Goal: Check status: Check status

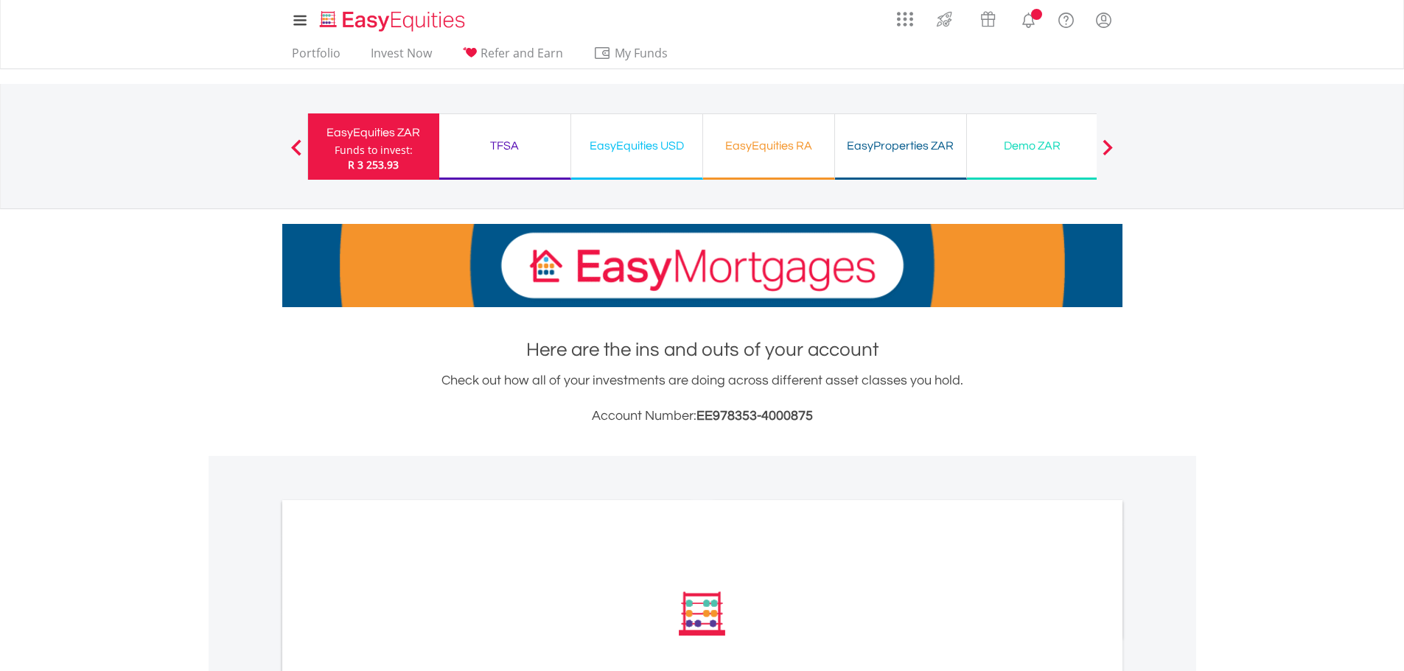
scroll to position [375, 0]
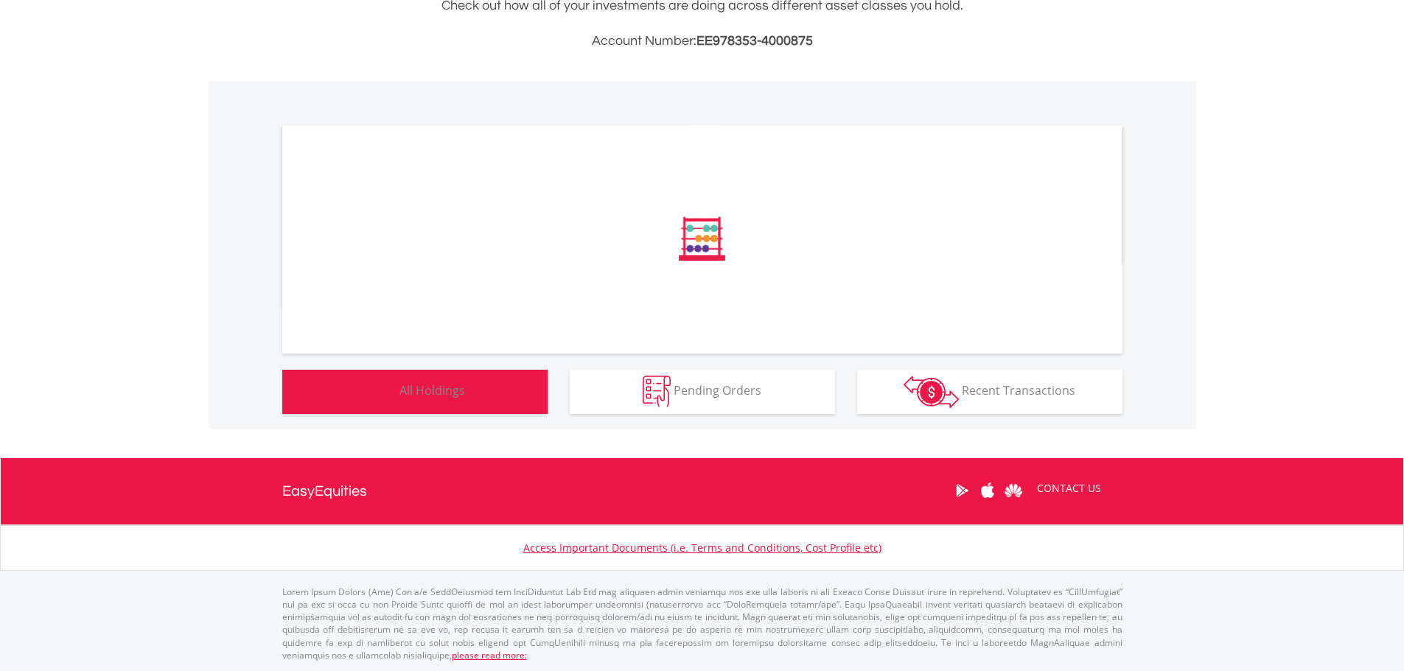
click at [432, 391] on span "All Holdings" at bounding box center [432, 391] width 66 height 16
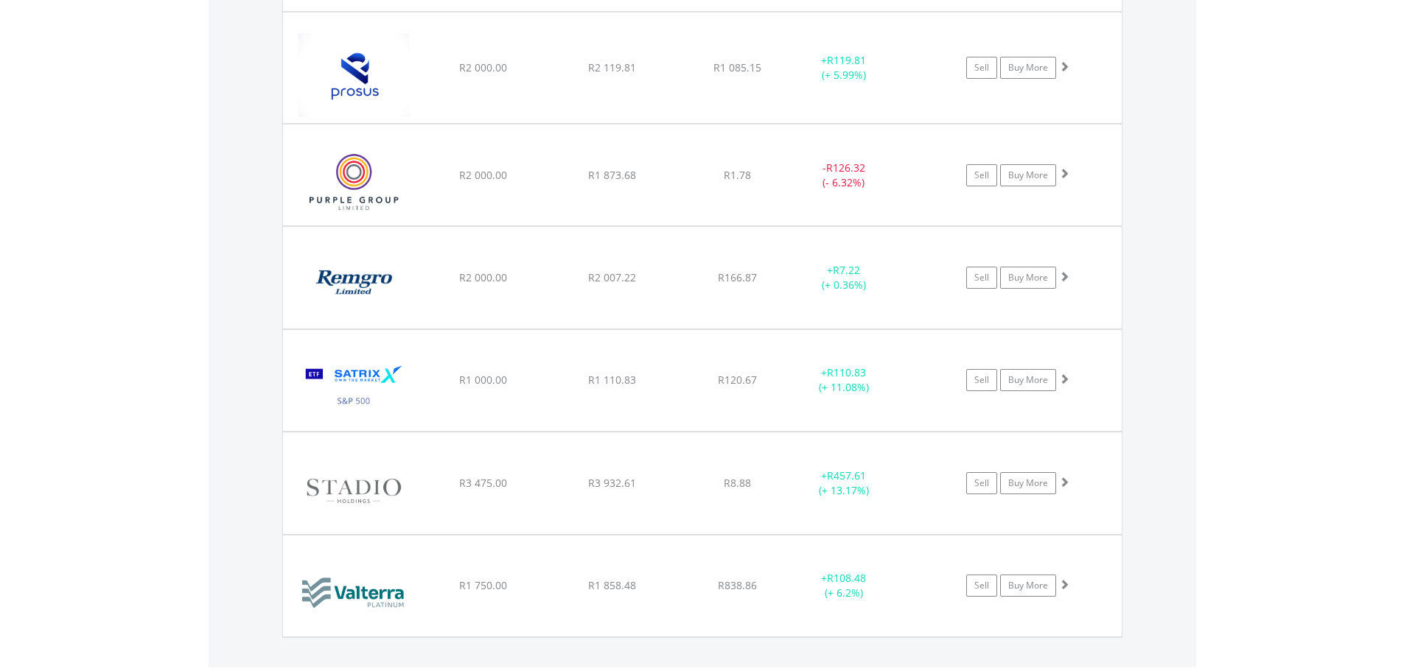
scroll to position [1706, 0]
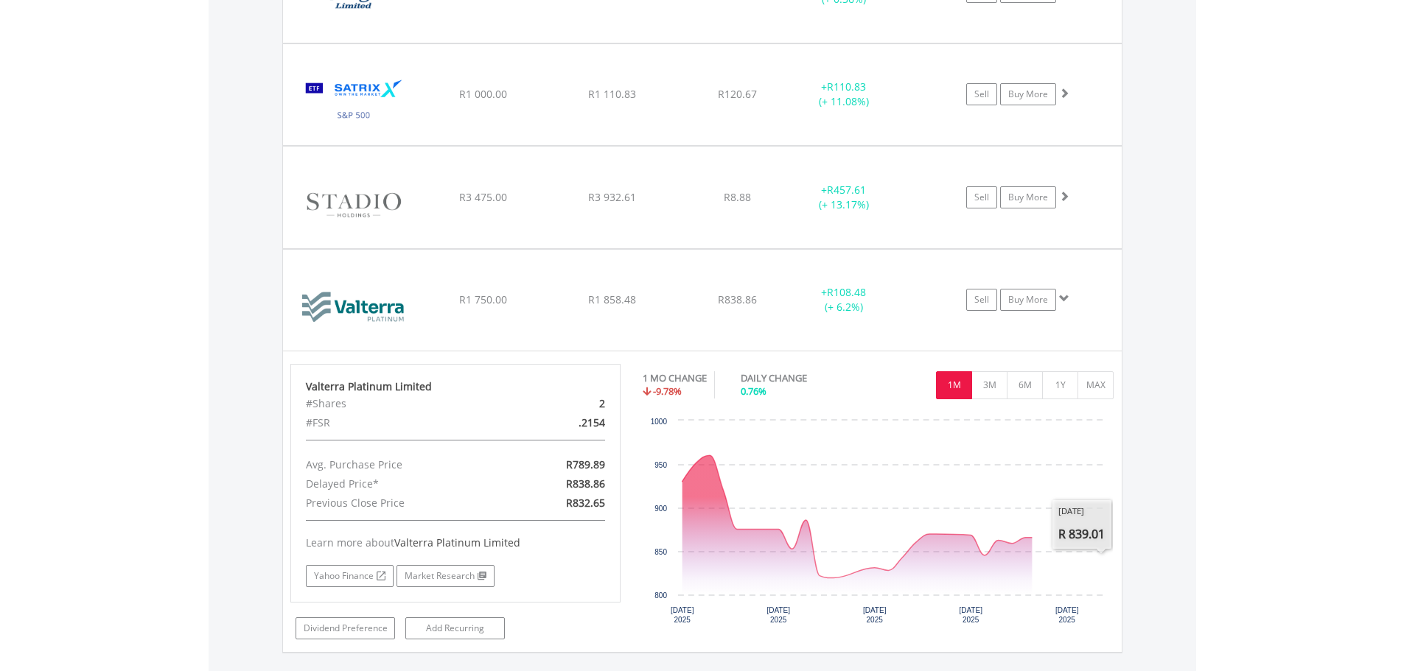
scroll to position [2001, 0]
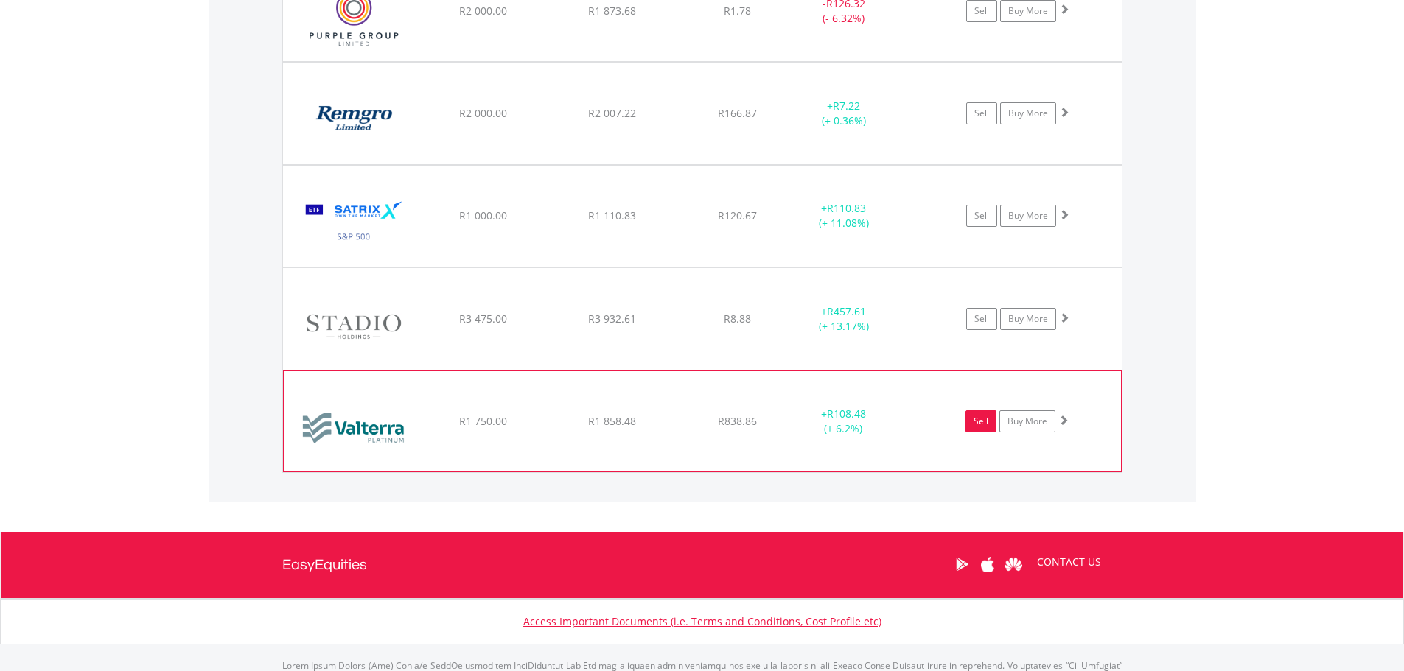
scroll to position [1801, 0]
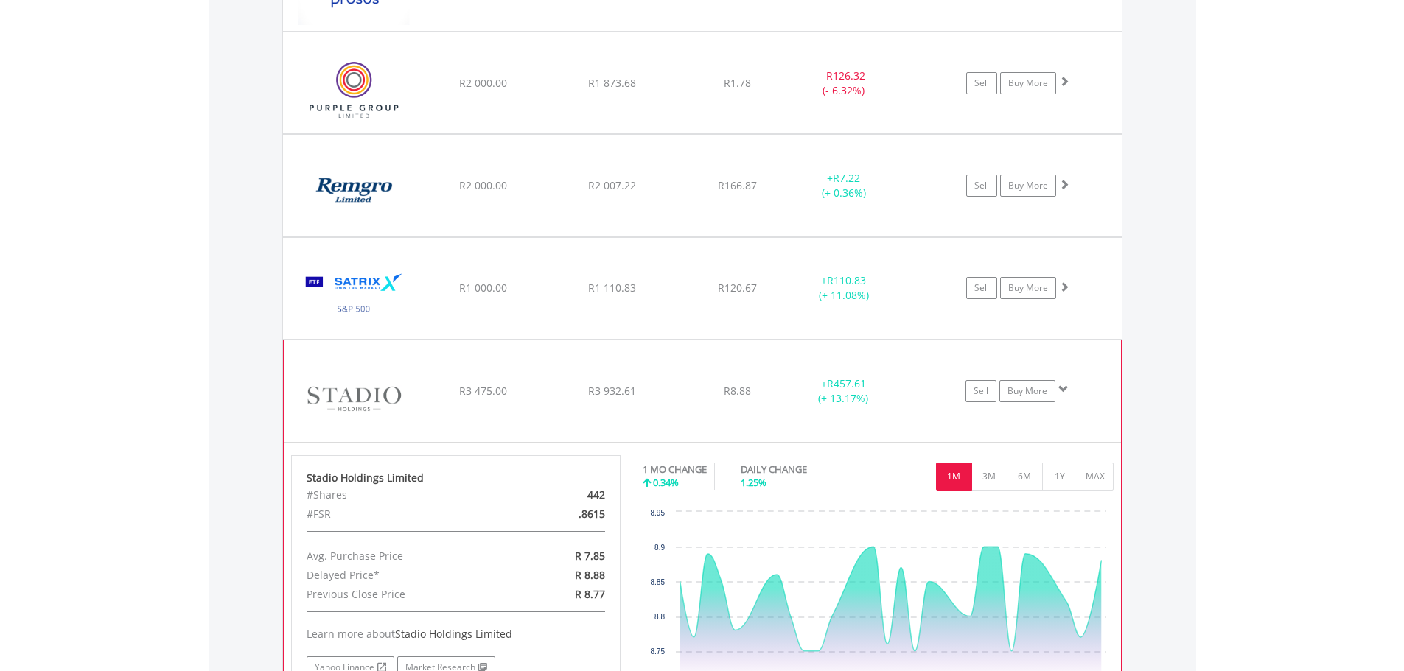
click at [1064, 389] on span at bounding box center [1063, 389] width 10 height 10
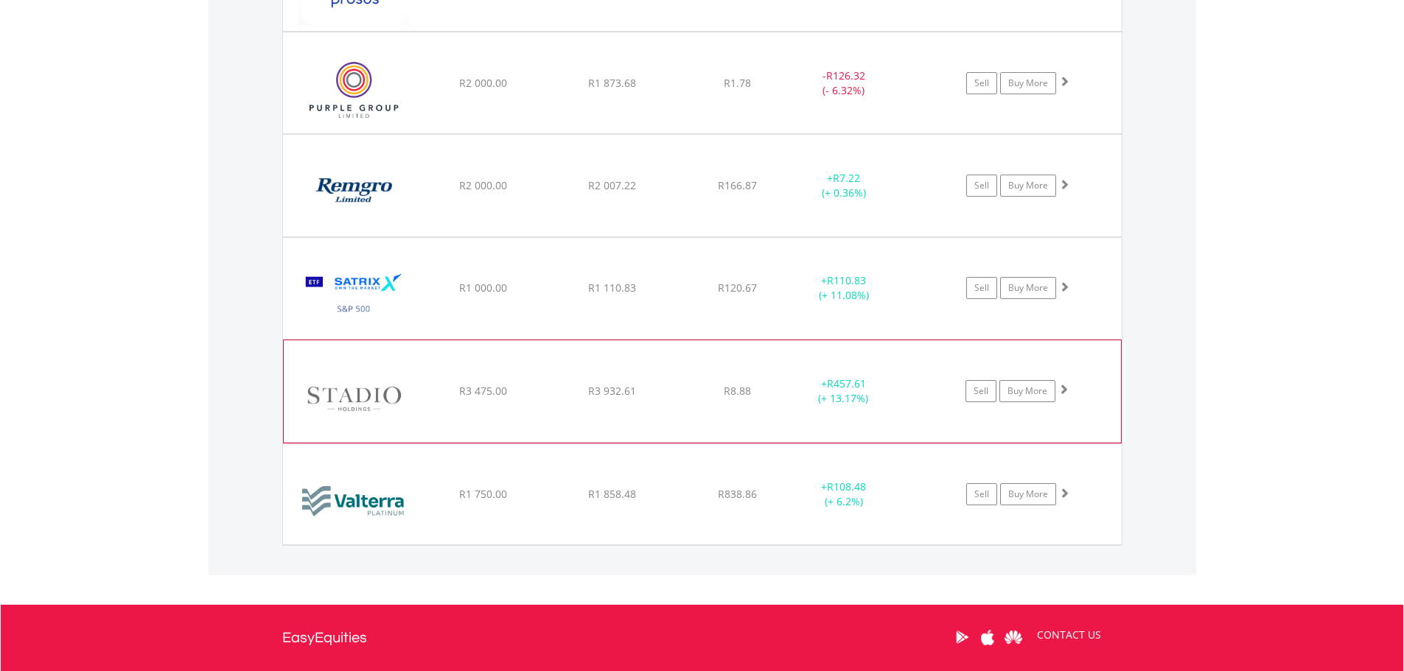
click at [1064, 389] on span at bounding box center [1063, 389] width 10 height 10
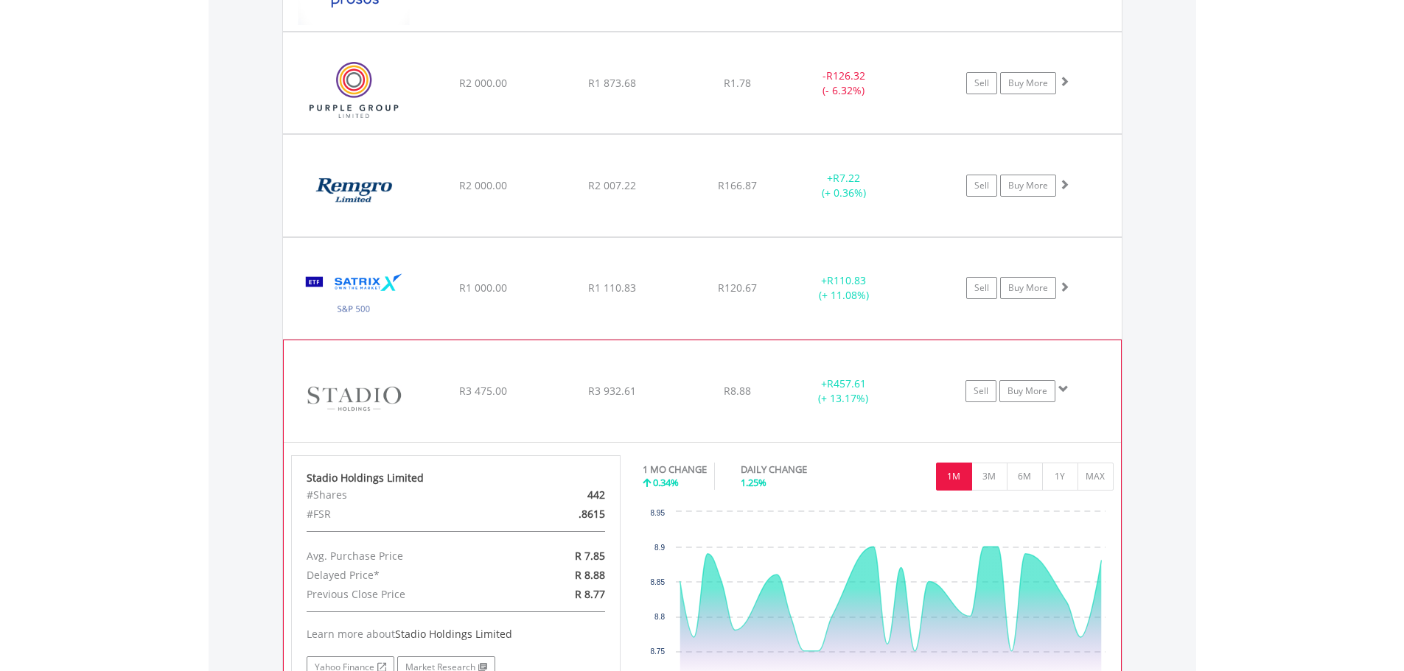
click at [1061, 391] on span at bounding box center [1063, 389] width 10 height 10
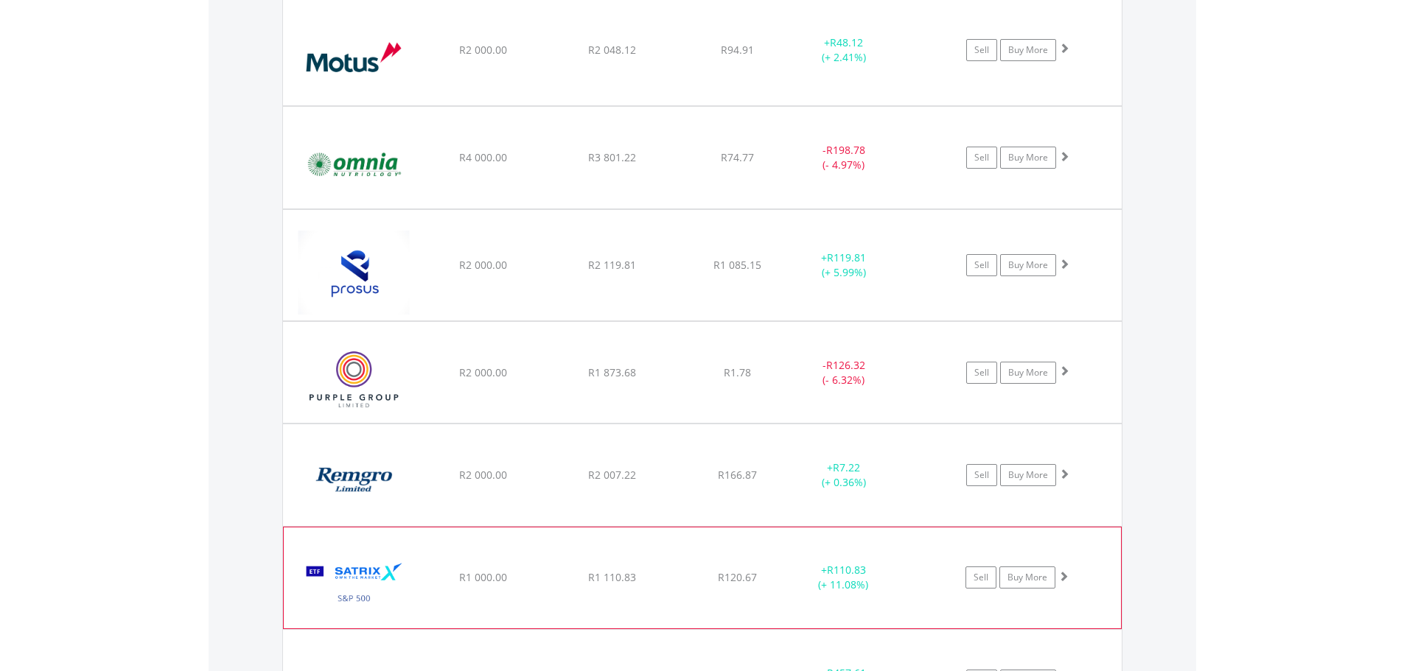
scroll to position [1506, 0]
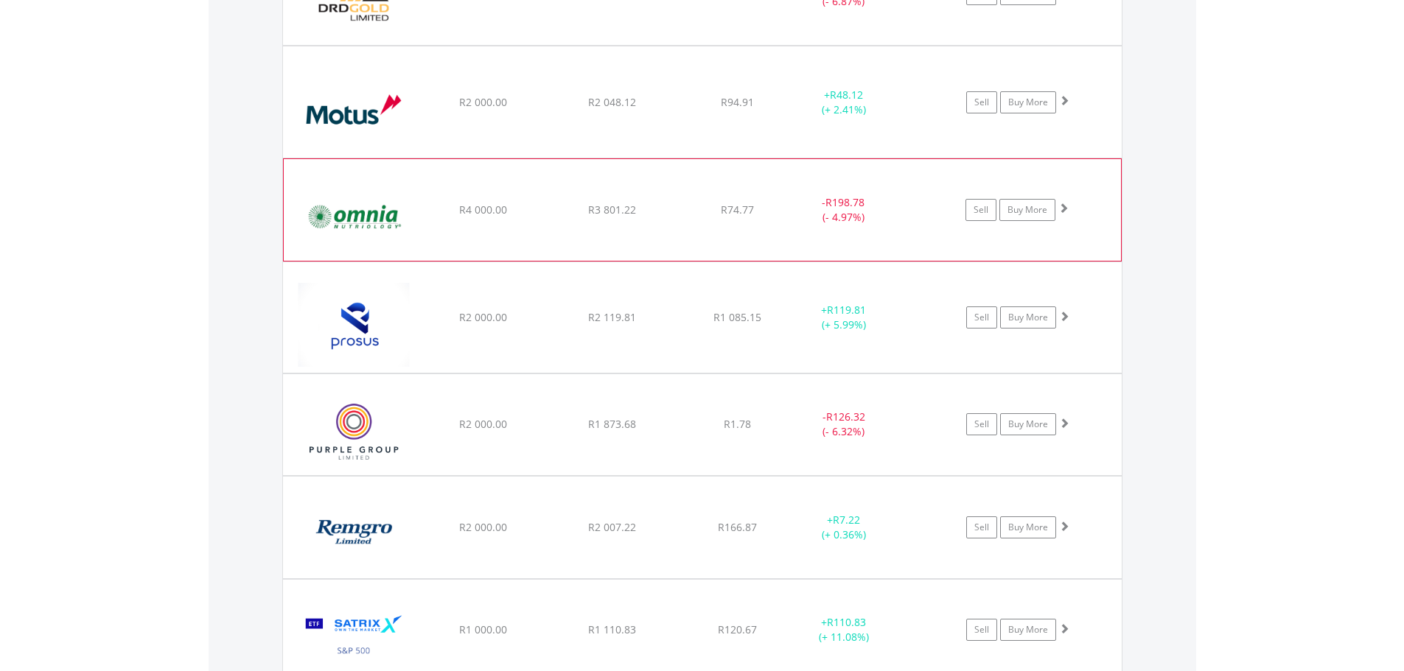
scroll to position [1358, 0]
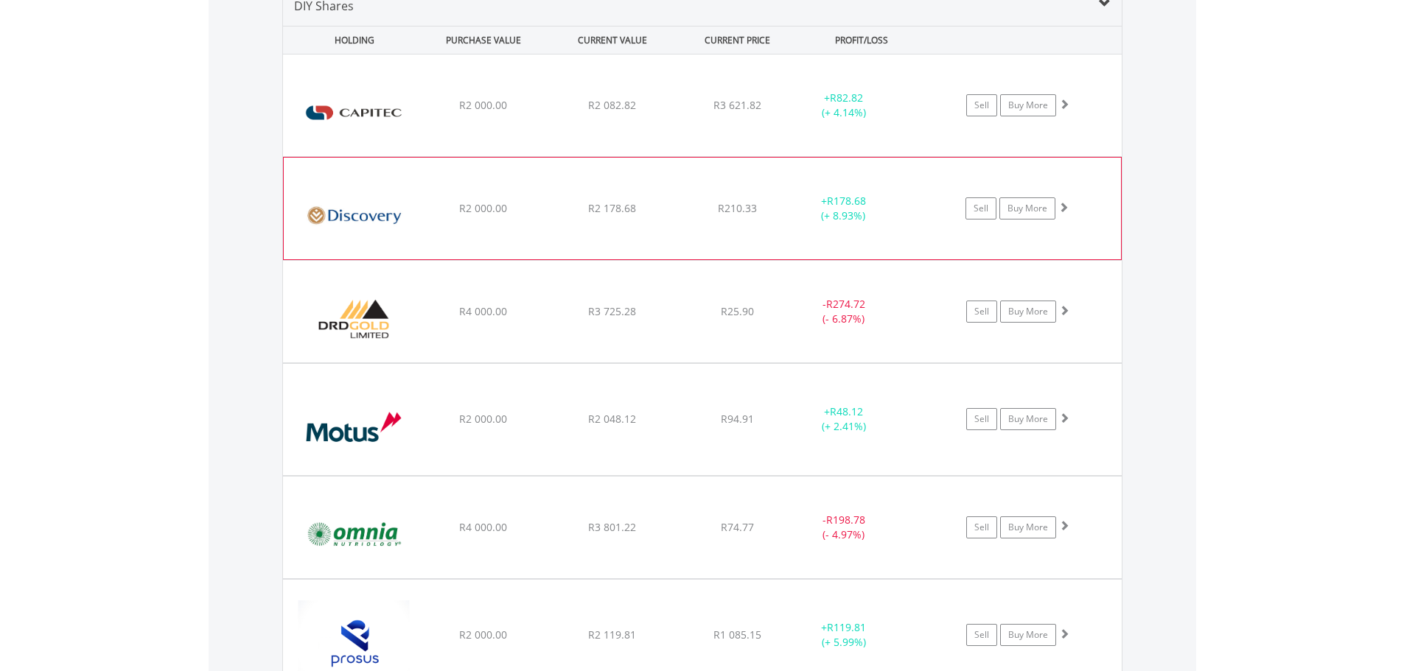
scroll to position [1137, 0]
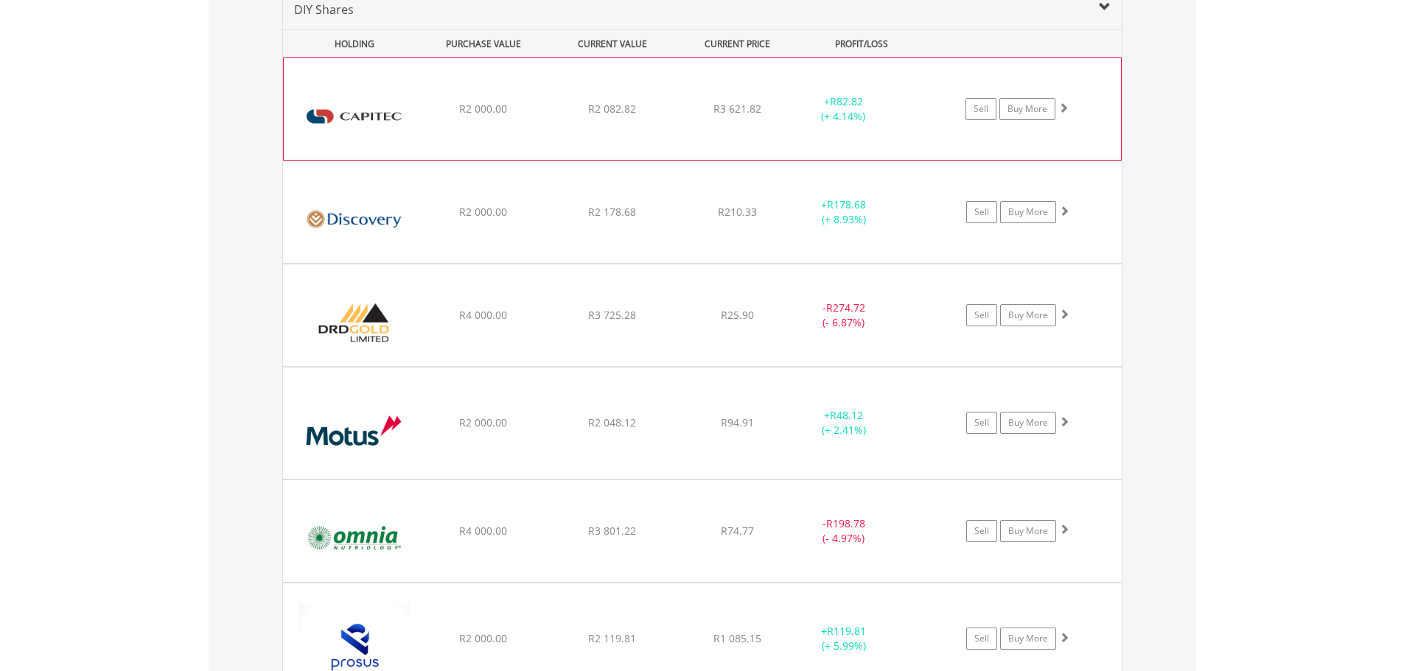
click at [805, 120] on div "+ R82.82 (+ 4.14%)" at bounding box center [843, 108] width 111 height 29
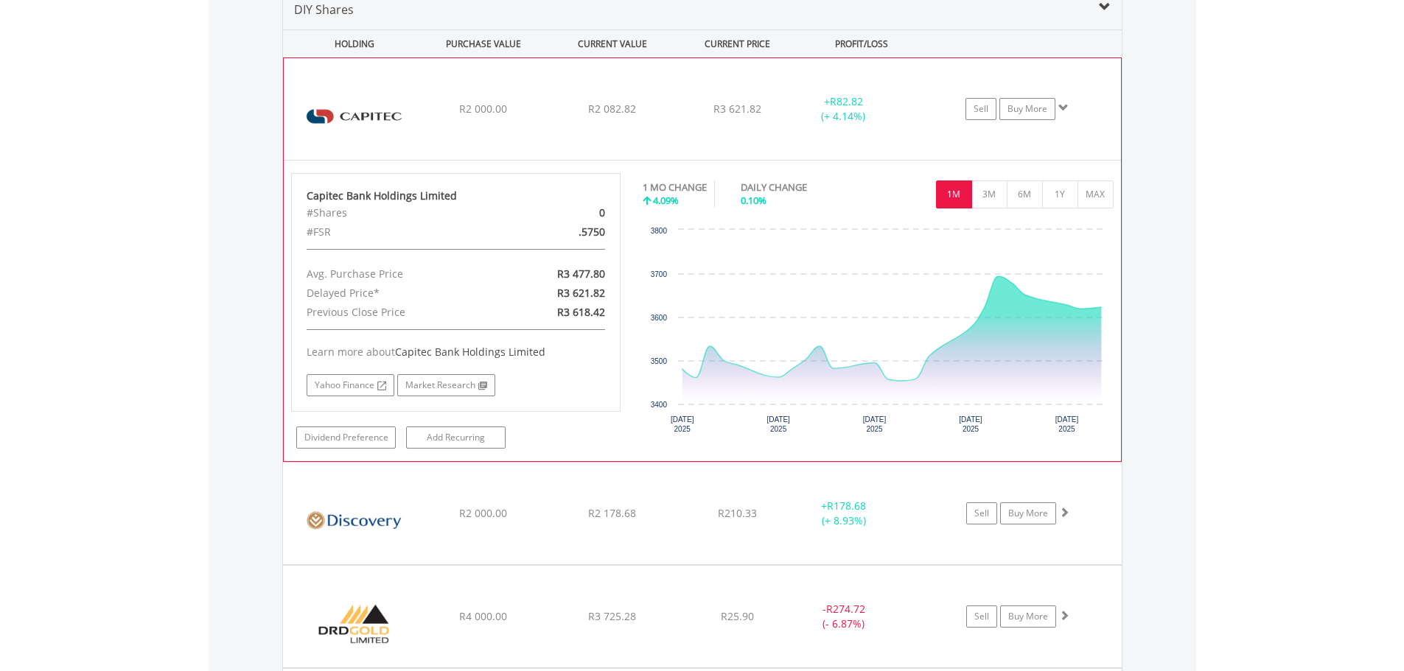
click at [805, 120] on div "+ R82.82 (+ 4.14%)" at bounding box center [843, 108] width 111 height 29
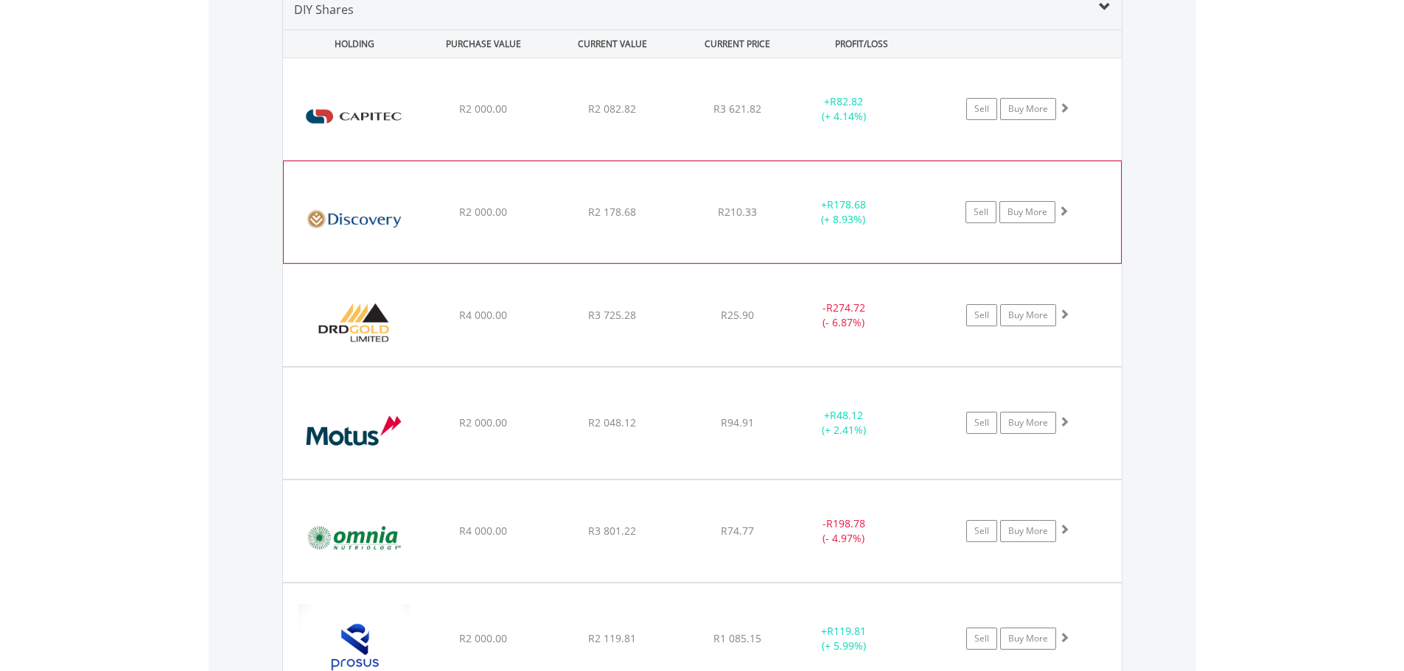
click at [826, 160] on div "﻿ Discovery Limited R2 000.00 R2 178.68 R210.33 + R178.68 (+ 8.93%) Sell Buy Mo…" at bounding box center [702, 109] width 839 height 102
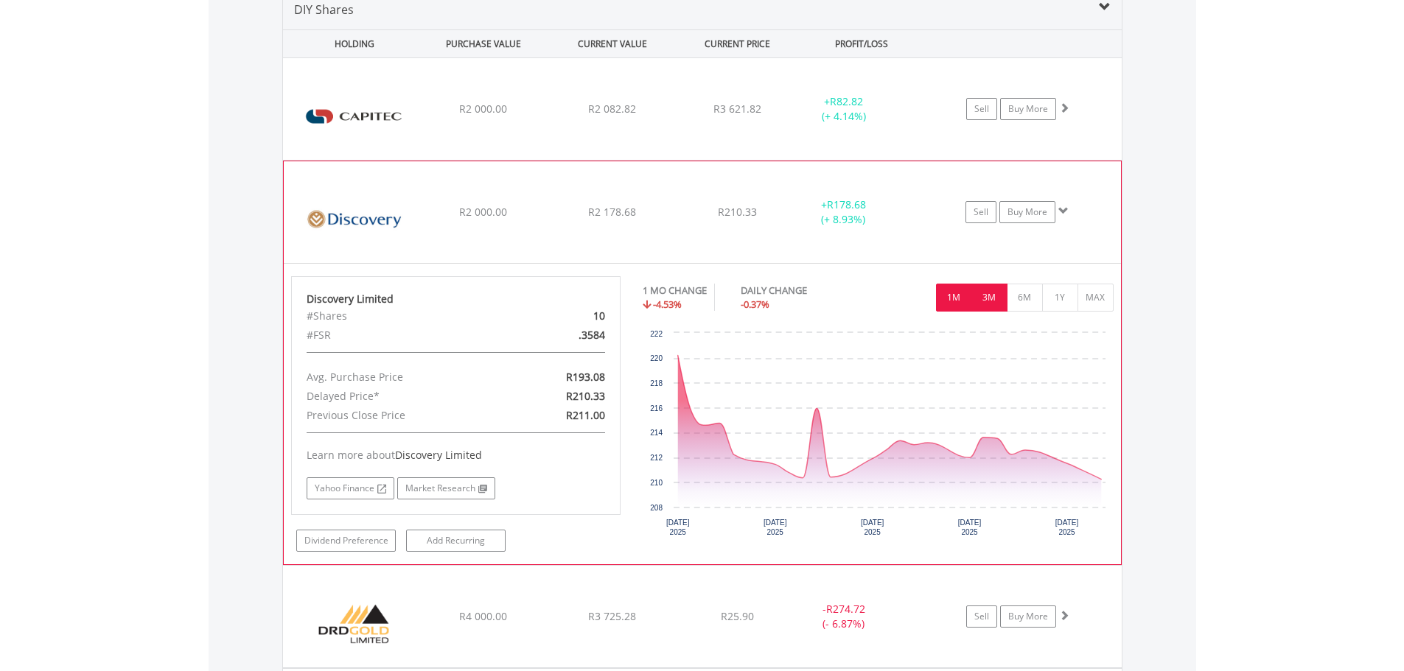
click at [994, 304] on button "3M" at bounding box center [989, 298] width 36 height 28
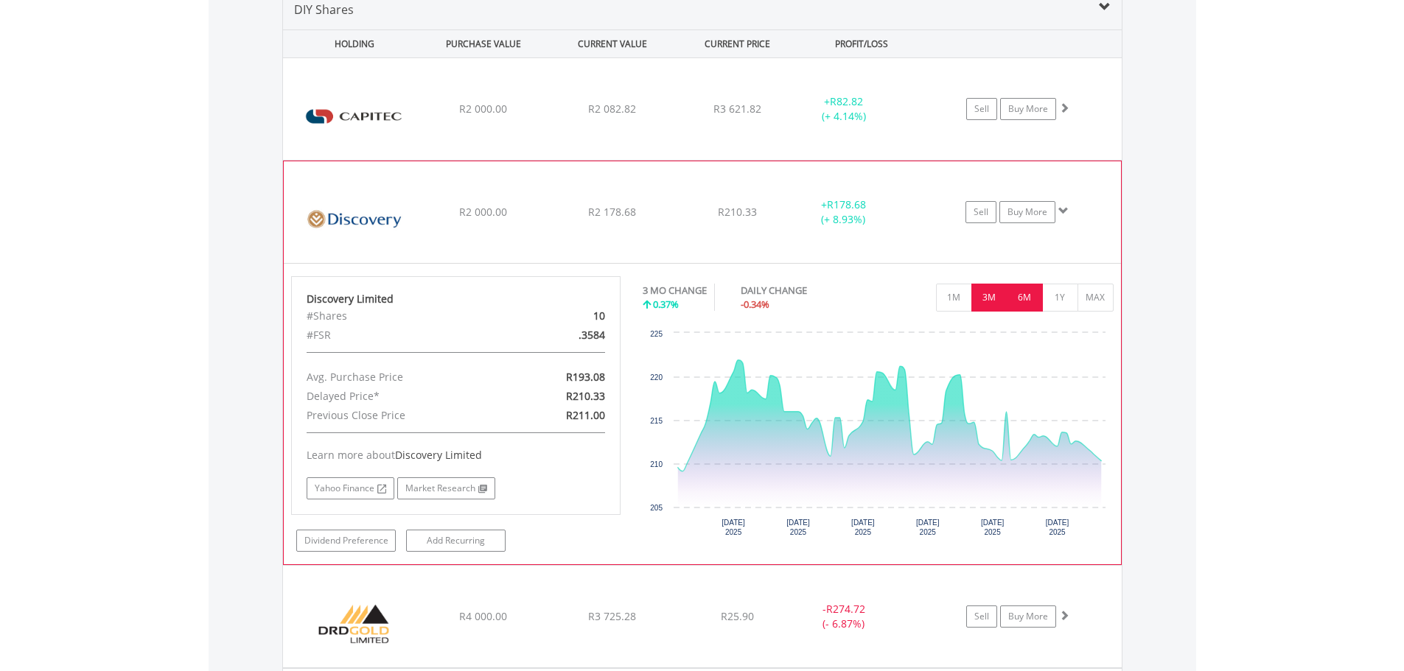
click at [1028, 306] on button "6M" at bounding box center [1025, 298] width 36 height 28
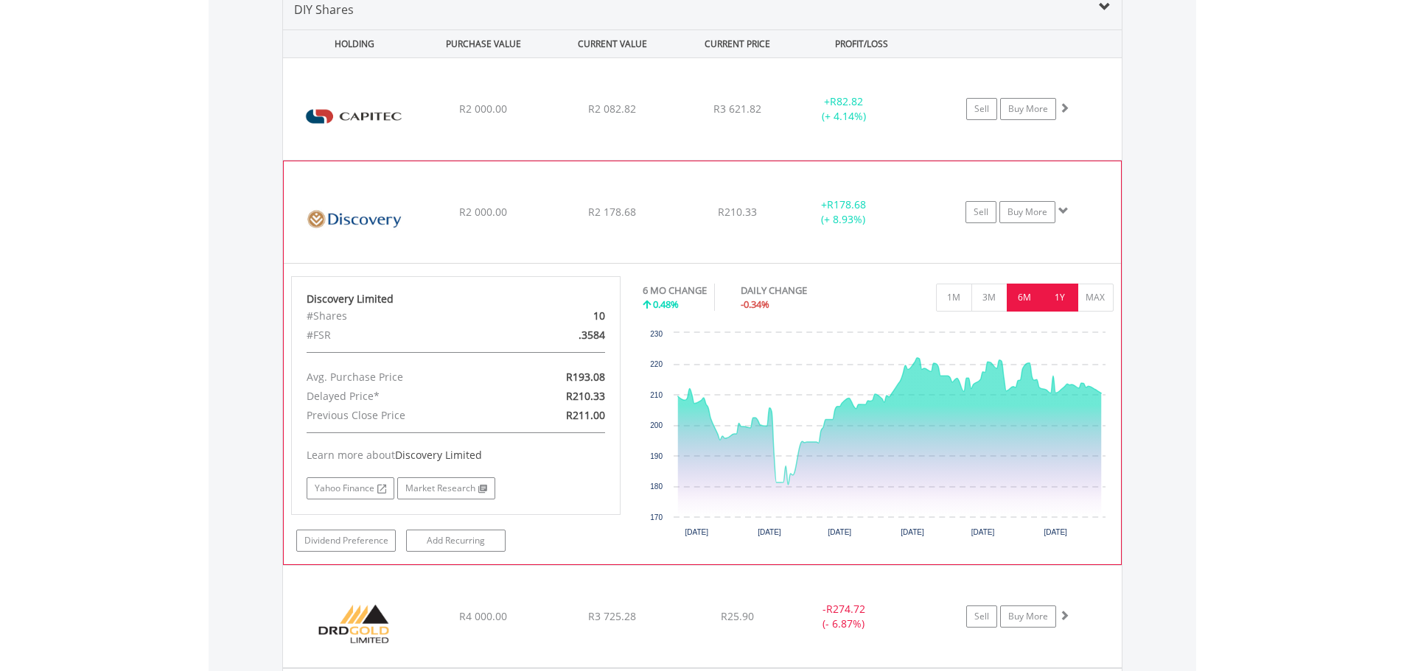
click at [1064, 295] on button "1Y" at bounding box center [1060, 298] width 36 height 28
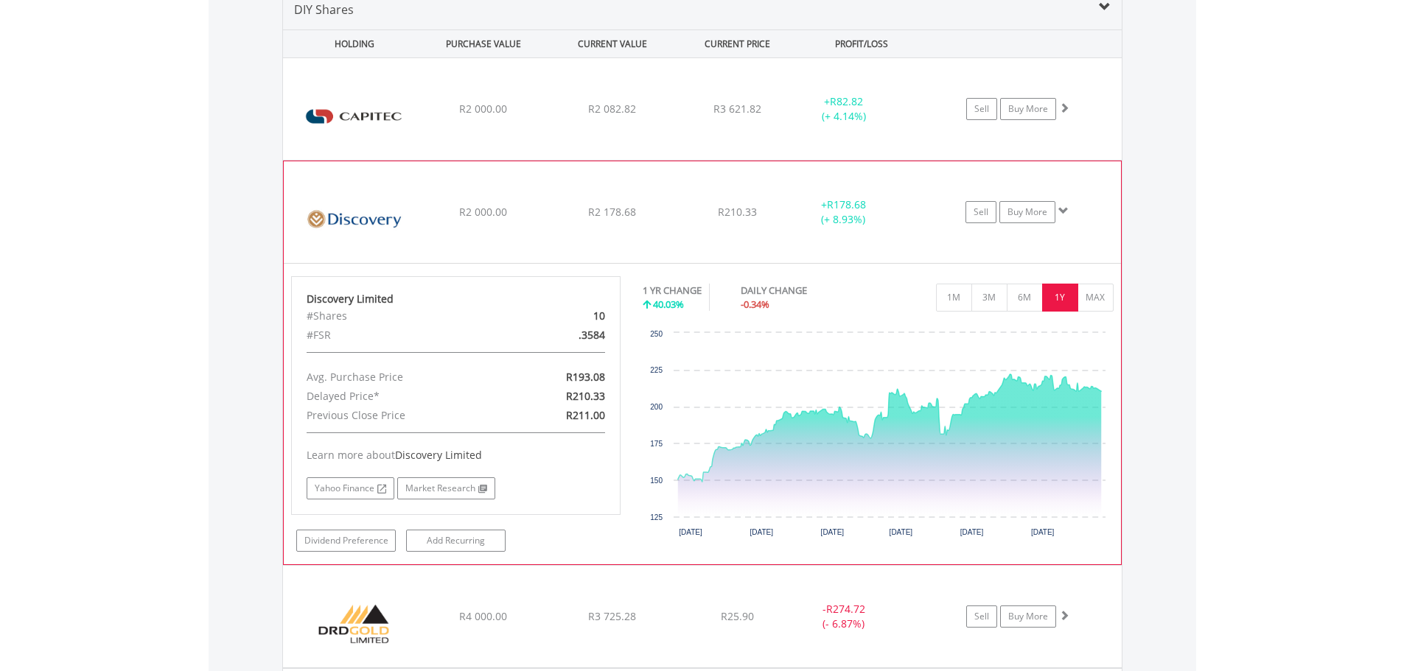
click at [918, 124] on div "+ R178.68 (+ 8.93%)" at bounding box center [863, 108] width 148 height 29
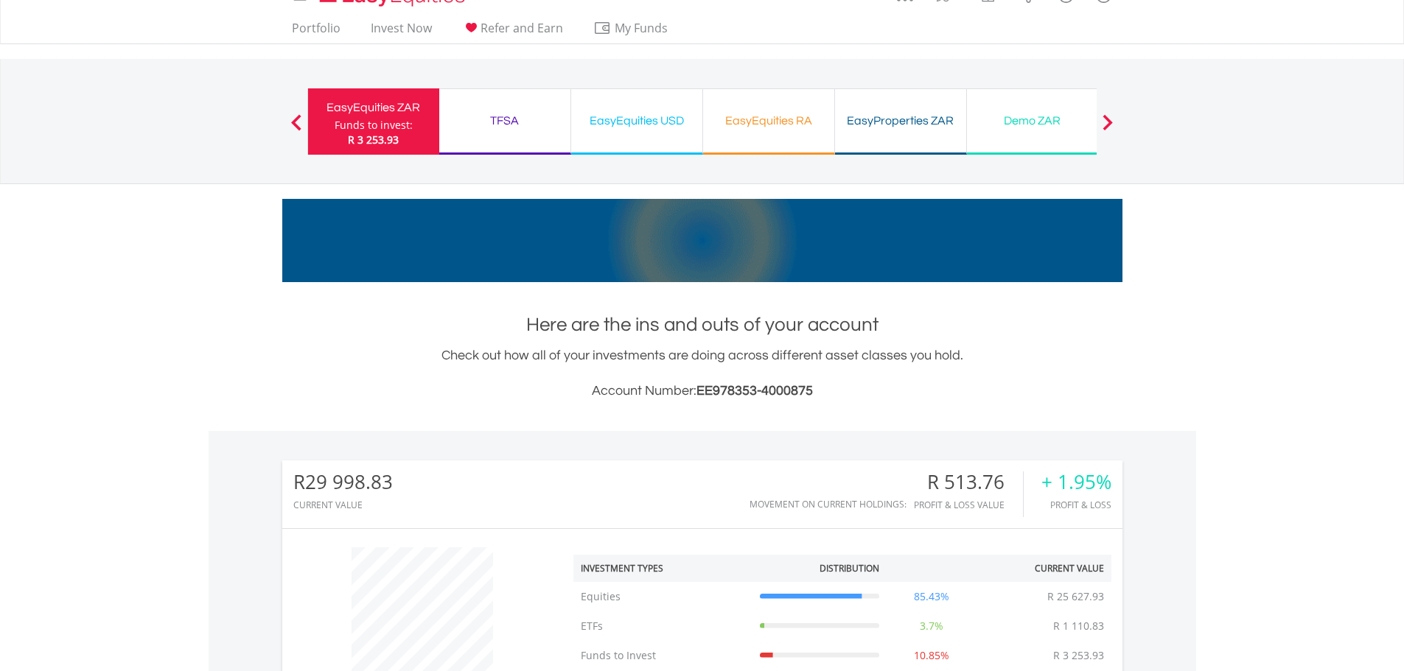
scroll to position [0, 0]
